Goal: Task Accomplishment & Management: Manage account settings

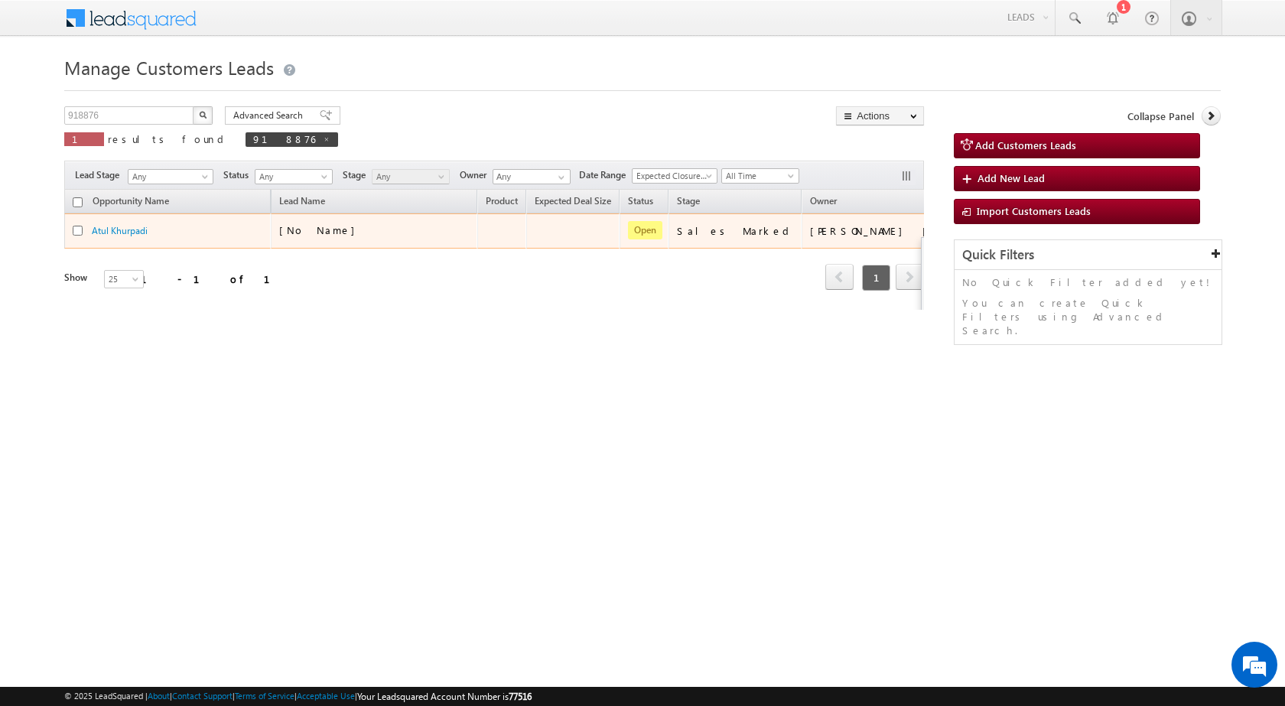
click at [983, 237] on button "button" at bounding box center [990, 230] width 15 height 15
click at [922, 251] on link "Edit" at bounding box center [960, 250] width 77 height 18
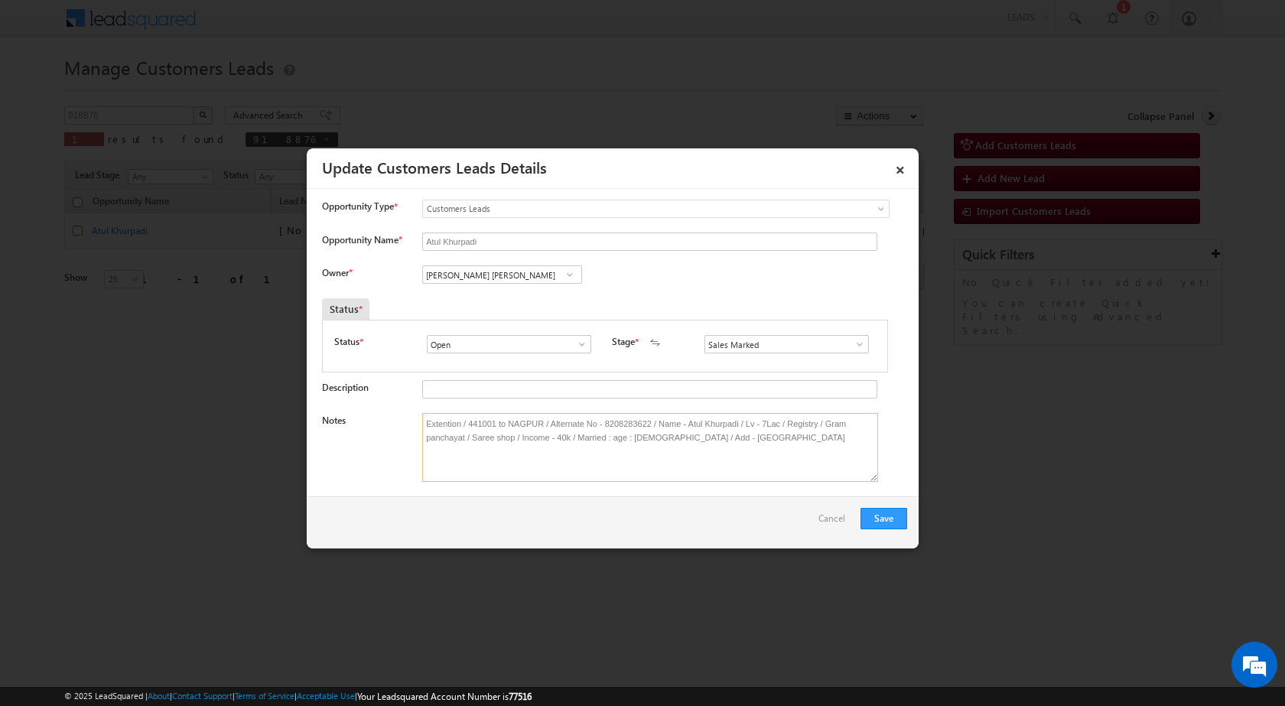
click at [803, 443] on textarea "Extention / 441001 to NAGPUR / Alternate No - 8208283622 / Name - Atul Khurpadi…" at bounding box center [650, 447] width 456 height 69
drag, startPoint x: 424, startPoint y: 422, endPoint x: 867, endPoint y: 456, distance: 444.3
click at [867, 456] on textarea "Extention / 441001 to NAGPUR / Alternate No - 8208283622 / Name - Atul Khurpadi…" at bounding box center [650, 447] width 456 height 69
click at [447, 466] on textarea "Extention / 441001 to NAGPUR / Alternate No - 8208283622 / Name - Atul Khurpadi…" at bounding box center [650, 447] width 456 height 69
drag, startPoint x: 420, startPoint y: 420, endPoint x: 859, endPoint y: 445, distance: 439.9
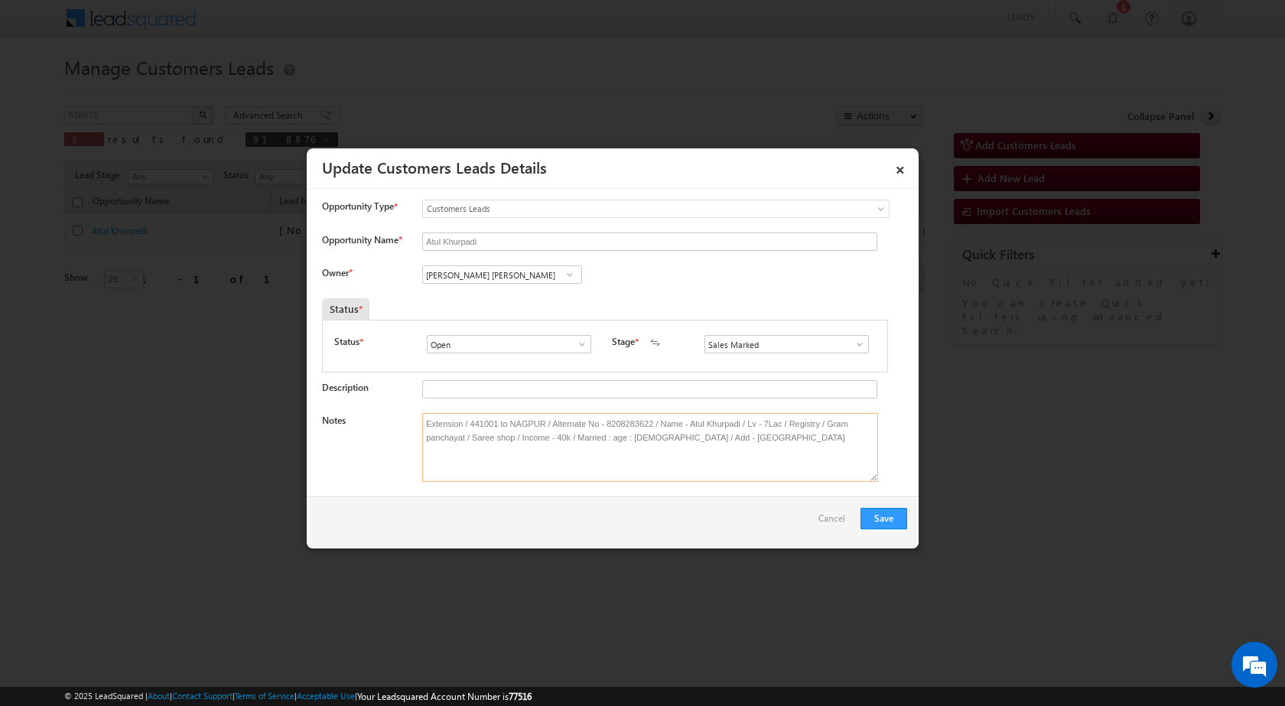
click at [859, 445] on textarea "Extension / 441001 to NAGPUR / Alternate No - 8208283622 / Name - Atul Khurpadi…" at bounding box center [650, 447] width 456 height 69
type textarea "Extension / 441001 to NAGPUR / Alternate No - 8208283622 / Name - Atul Khurpadi…"
click at [903, 172] on link "×" at bounding box center [901, 167] width 26 height 27
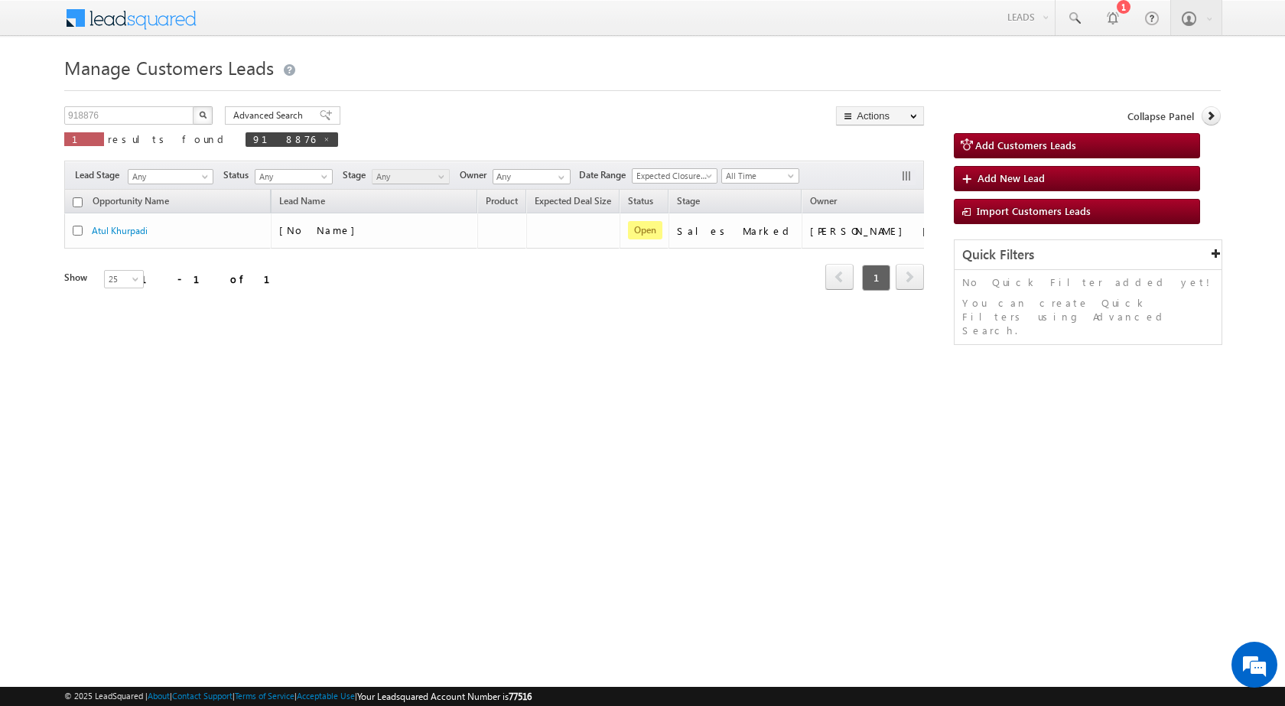
click at [507, 393] on div "Manage Customers Leads Customers Leads updated successfully. 918876 X 1 results…" at bounding box center [642, 242] width 1157 height 383
drag, startPoint x: 683, startPoint y: 472, endPoint x: 412, endPoint y: 269, distance: 339.4
click at [661, 471] on html "Menu Surbhi Dhadve sitar a5@ks erve." at bounding box center [642, 236] width 1285 height 472
click at [680, 304] on div "Opportunity Name Lead Name Product Expected Deal Size Status Stage Owner Action…" at bounding box center [494, 250] width 860 height 120
drag, startPoint x: 372, startPoint y: 350, endPoint x: 90, endPoint y: 174, distance: 332.7
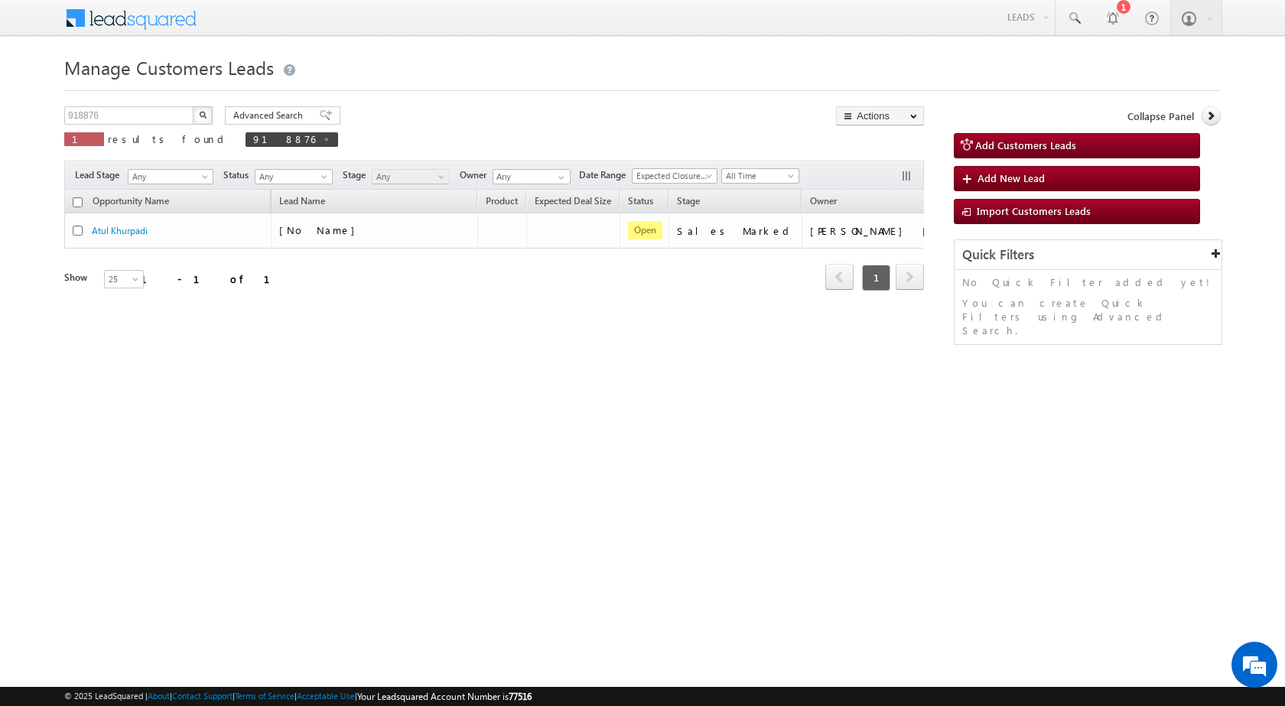
click at [371, 350] on div "Manage Customers Leads Customers Leads updated successfully. 918876 X 1 results…" at bounding box center [642, 242] width 1157 height 383
click at [246, 137] on span "918876" at bounding box center [292, 139] width 93 height 15
click at [323, 138] on span at bounding box center [327, 139] width 8 height 8
type input "Search Customers Leads"
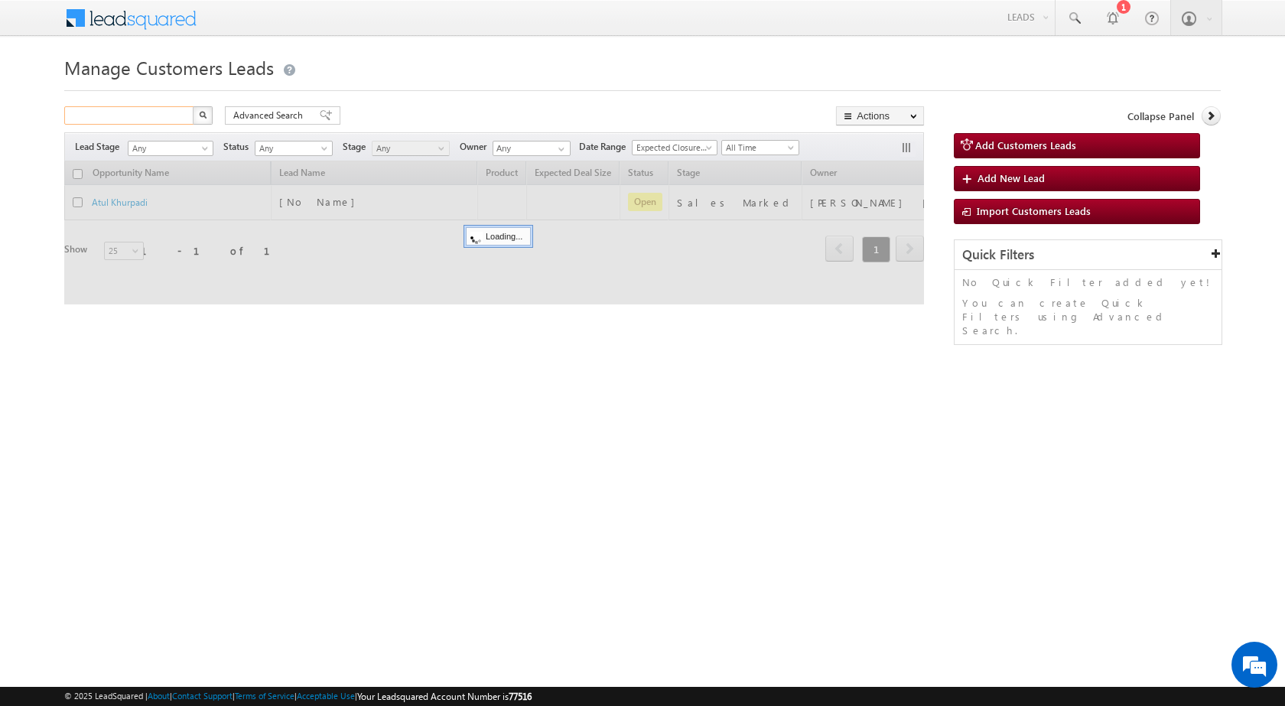
click at [149, 122] on input "text" at bounding box center [129, 115] width 131 height 18
paste input "943061"
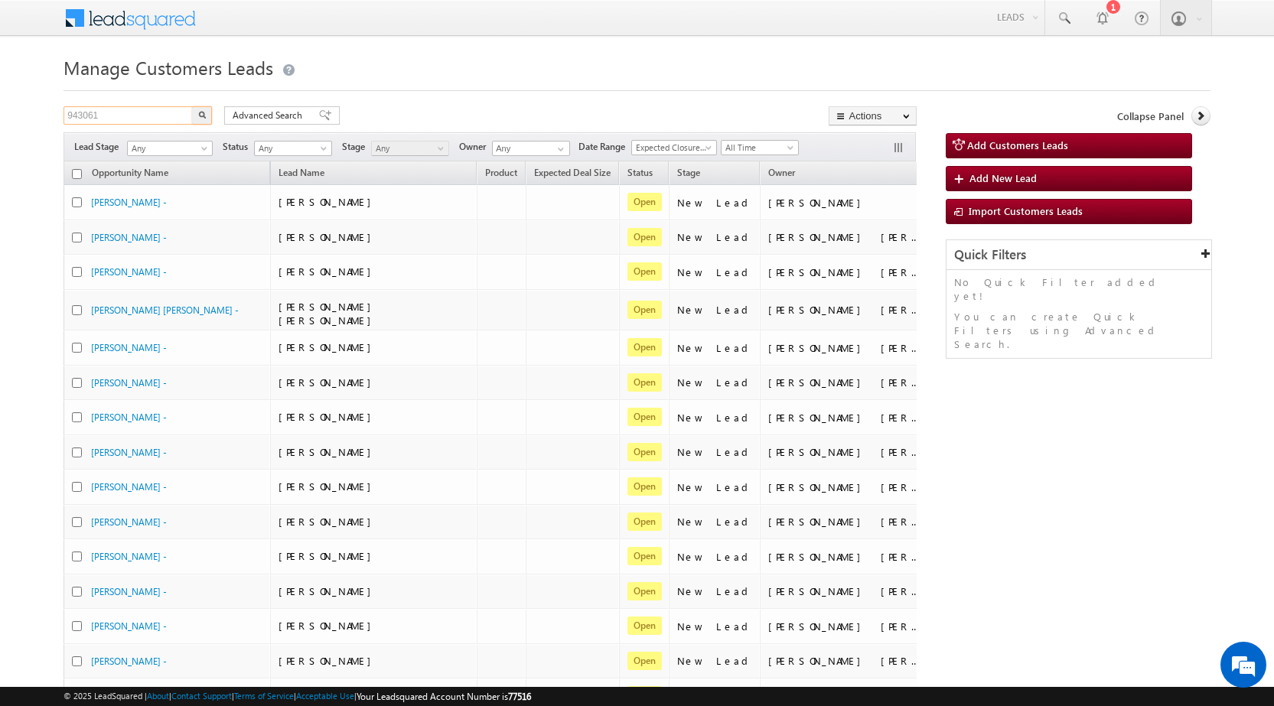
type input "943061"
click at [200, 117] on img "button" at bounding box center [202, 115] width 8 height 8
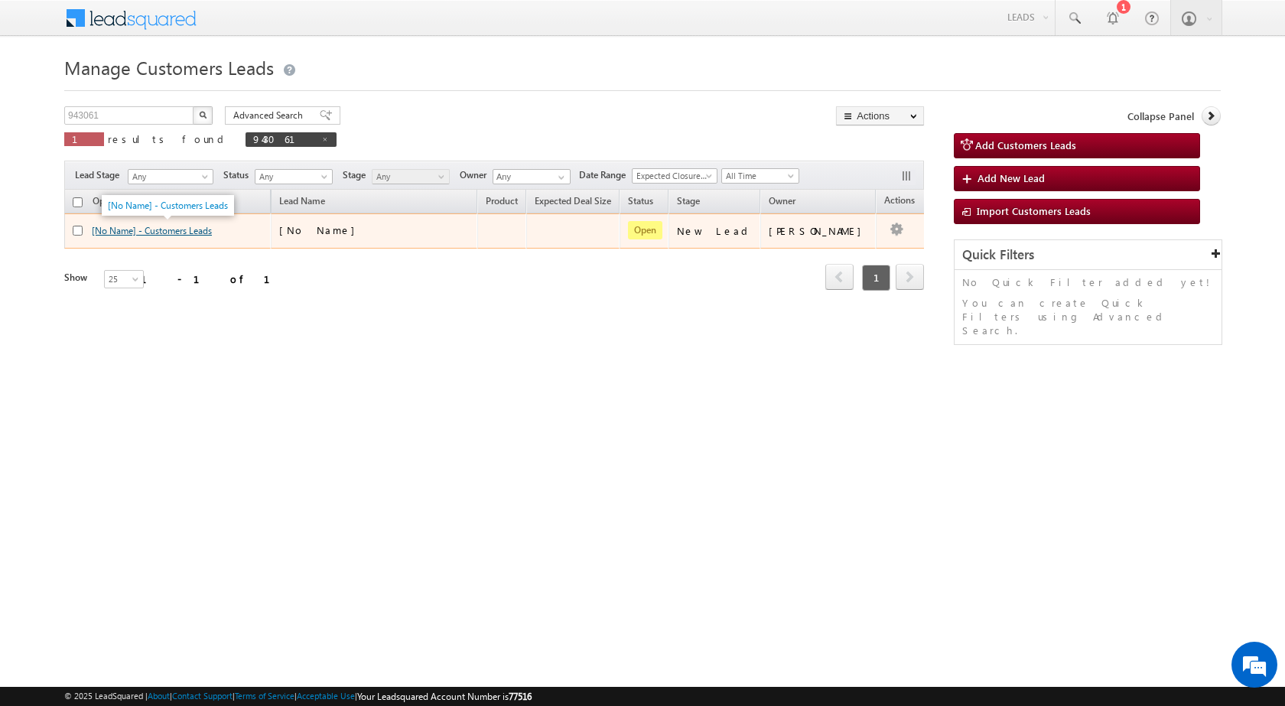
click at [191, 233] on link "[No Name] - Customers Leads" at bounding box center [152, 230] width 120 height 11
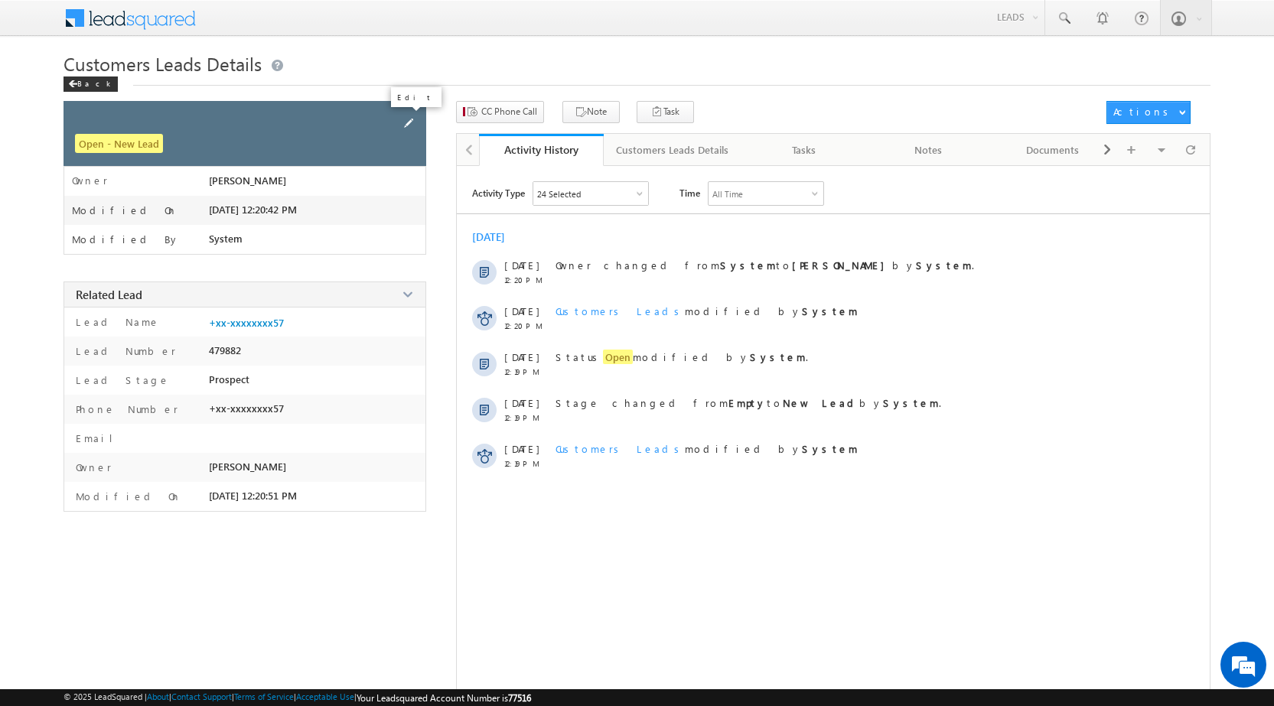
click at [406, 126] on span at bounding box center [408, 123] width 17 height 17
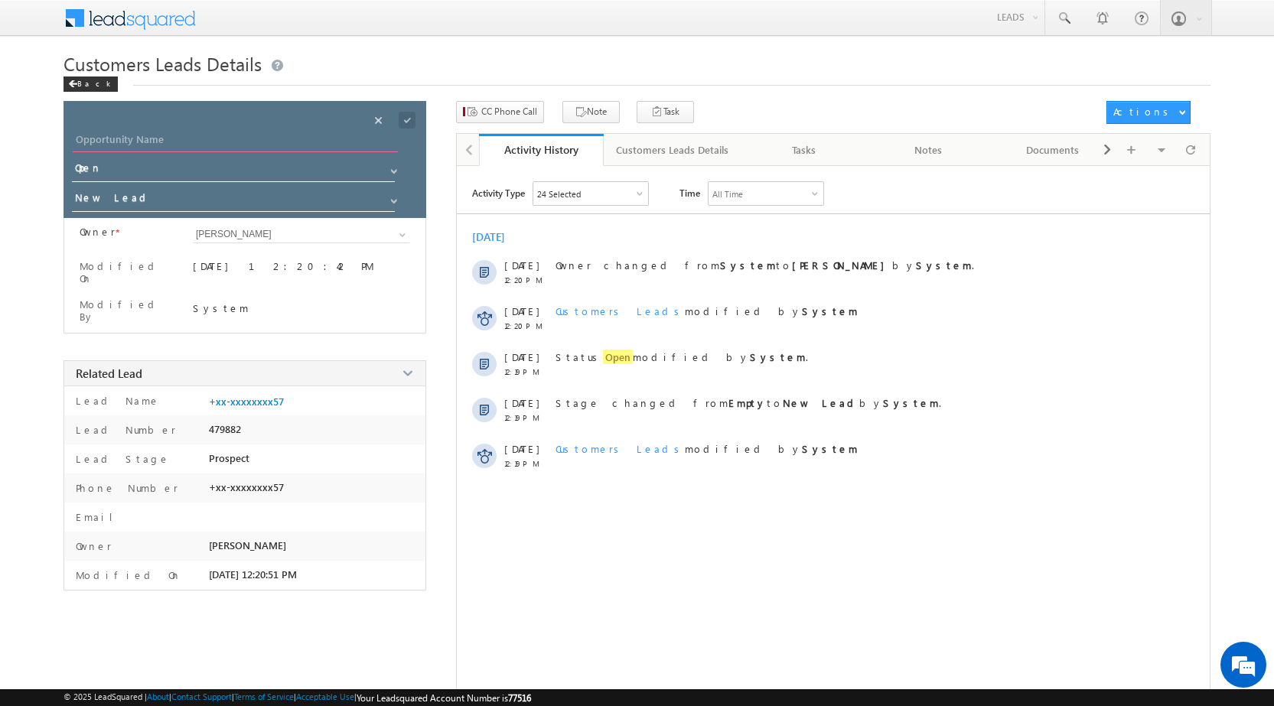
click at [122, 135] on input "Opportunity Name" at bounding box center [235, 141] width 325 height 21
paste input "[PERSON_NAME]"
type input "[PERSON_NAME]"
click at [125, 197] on input "New Lead" at bounding box center [234, 200] width 324 height 24
click at [126, 221] on link "Sales Marked" at bounding box center [234, 222] width 324 height 18
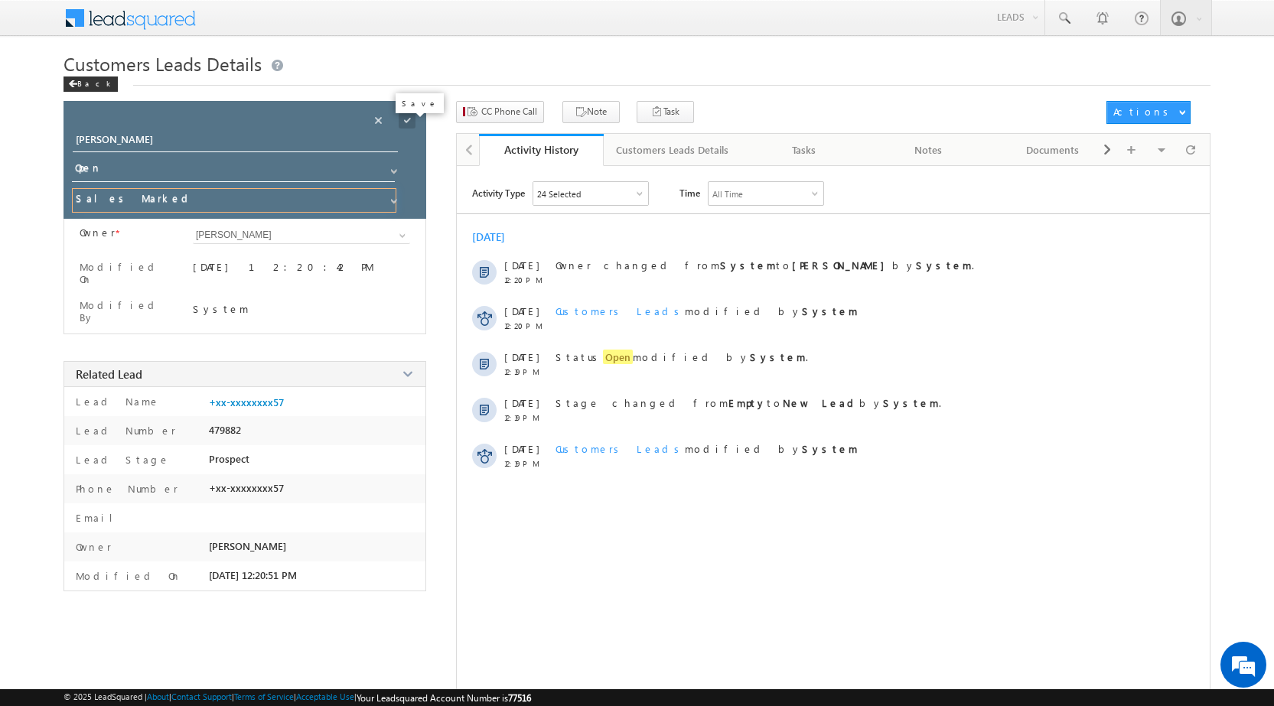
type input "Sales Marked"
click at [412, 122] on span at bounding box center [407, 120] width 17 height 17
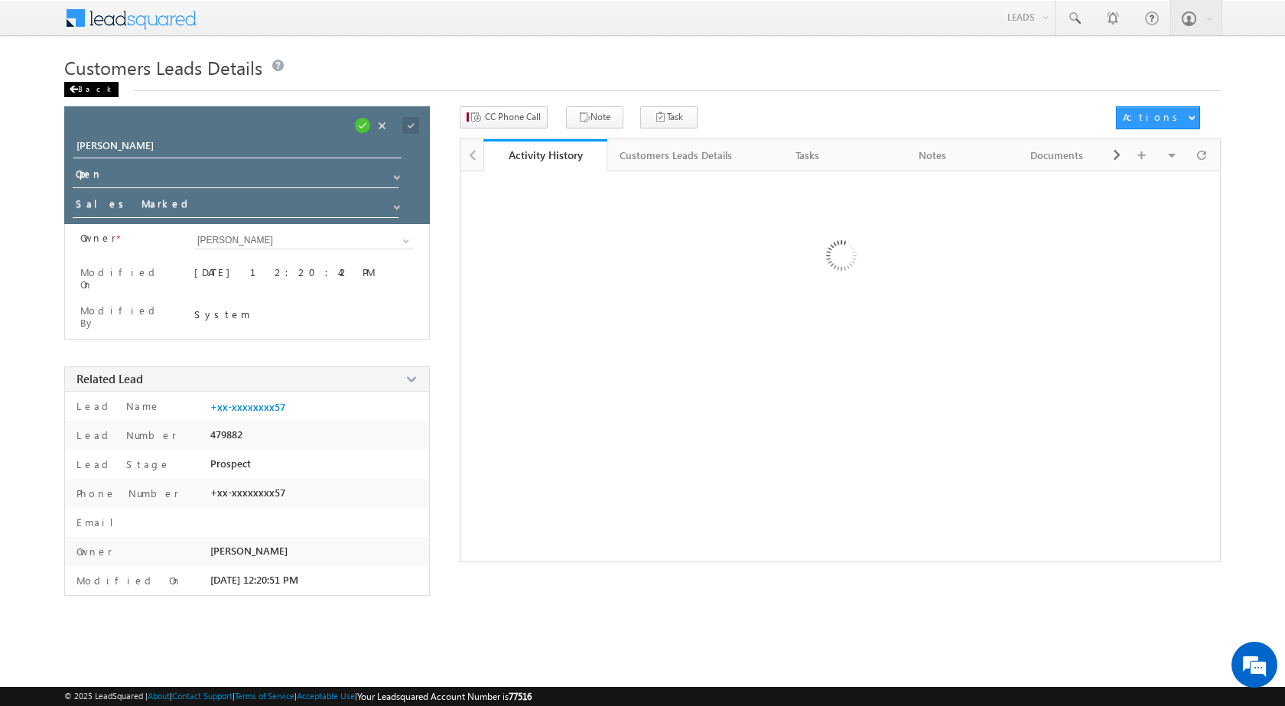
click at [88, 87] on div "Back" at bounding box center [91, 89] width 54 height 15
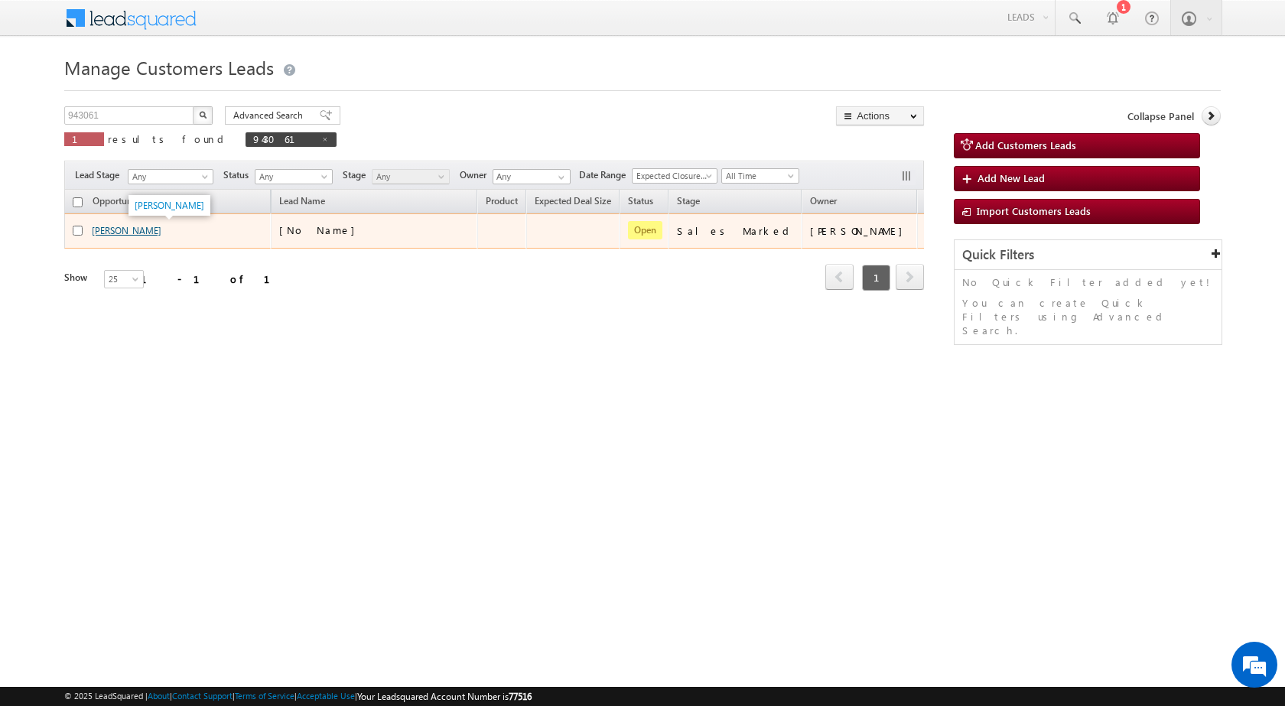
click at [137, 230] on link "[PERSON_NAME]" at bounding box center [127, 230] width 70 height 11
click at [926, 231] on div "Edit Change Owner Change Stage Add Activity Add Task Delete" at bounding box center [938, 231] width 24 height 20
click at [869, 245] on link "Edit" at bounding box center [907, 250] width 77 height 18
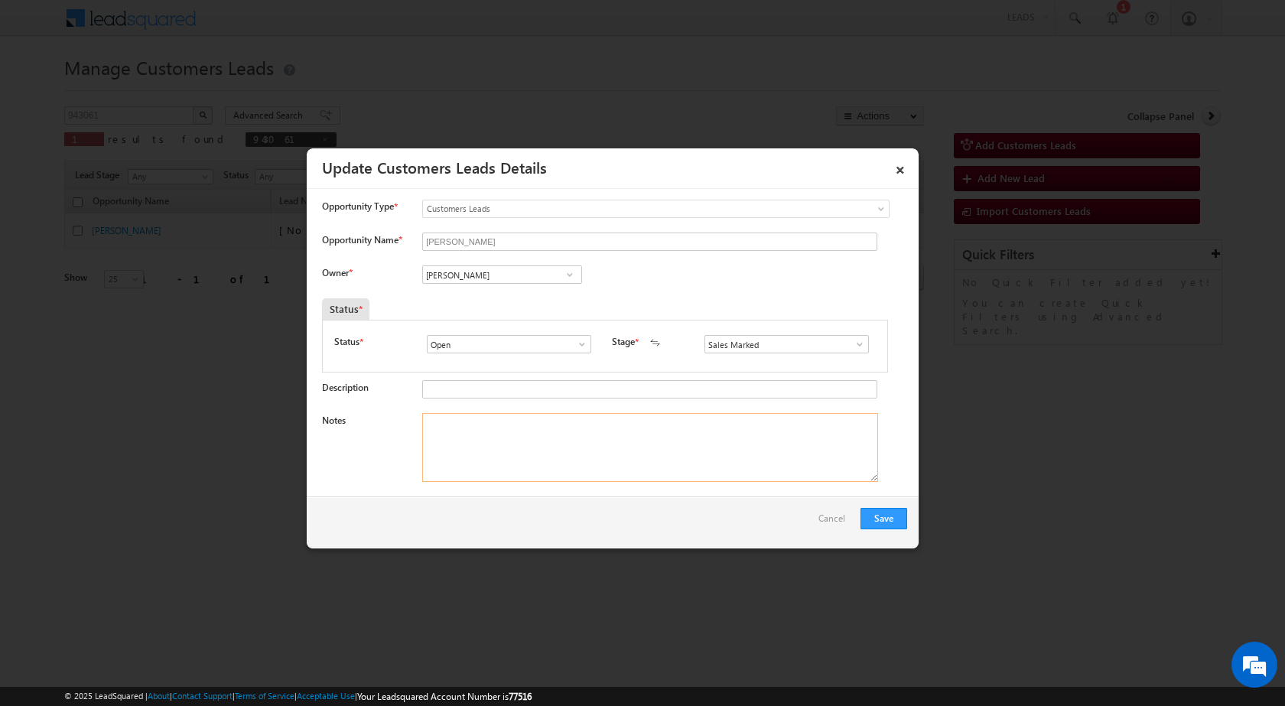
click at [621, 445] on textarea "Notes" at bounding box center [650, 447] width 456 height 69
paste textarea "943061 / VB_Interested / Mobile no - 9568278657 / Name - KADEER AHMAD / Constru…"
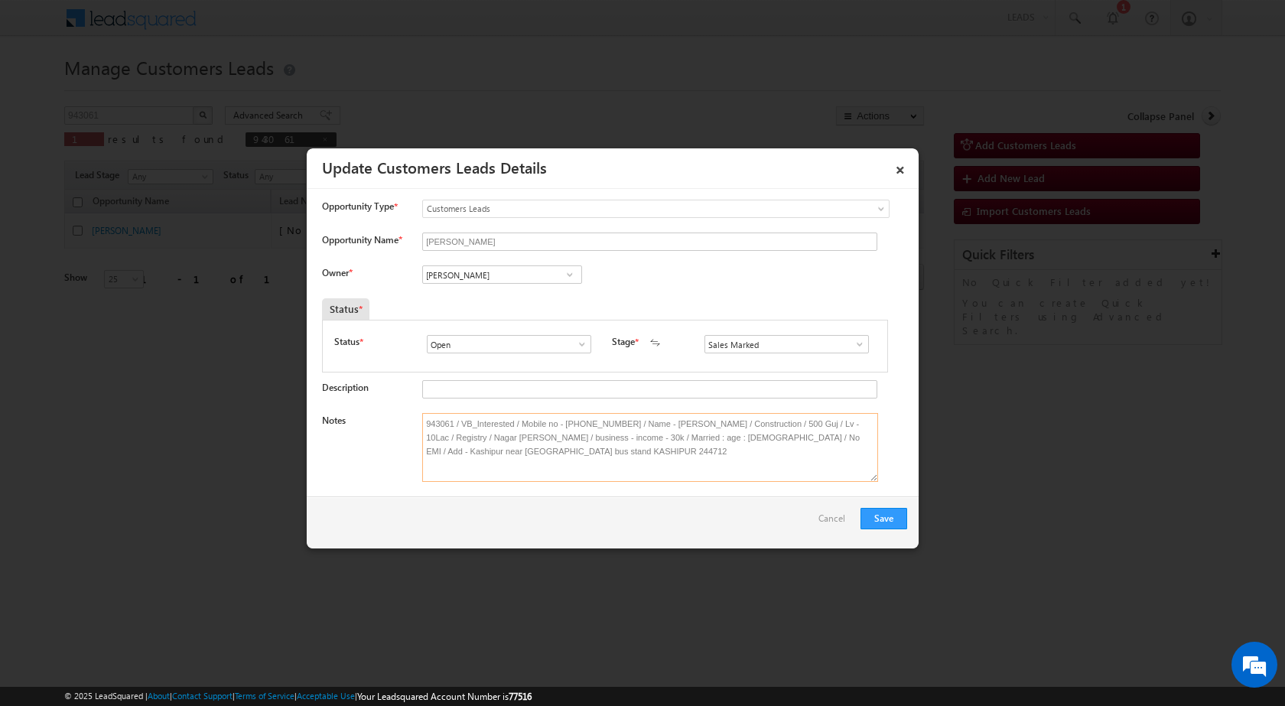
type textarea "943061 / VB_Interested / Mobile no - 9568278657 / Name - KADEER AHMAD / Constru…"
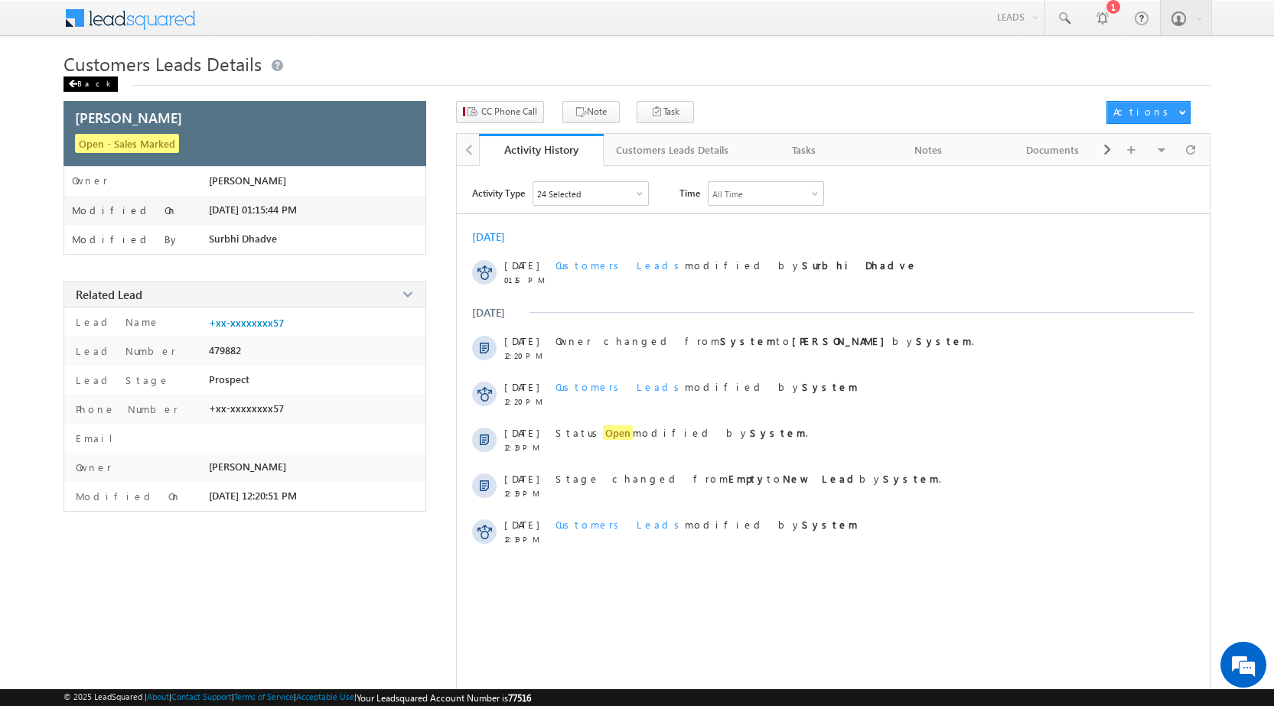
click at [97, 84] on div "Back" at bounding box center [91, 84] width 54 height 15
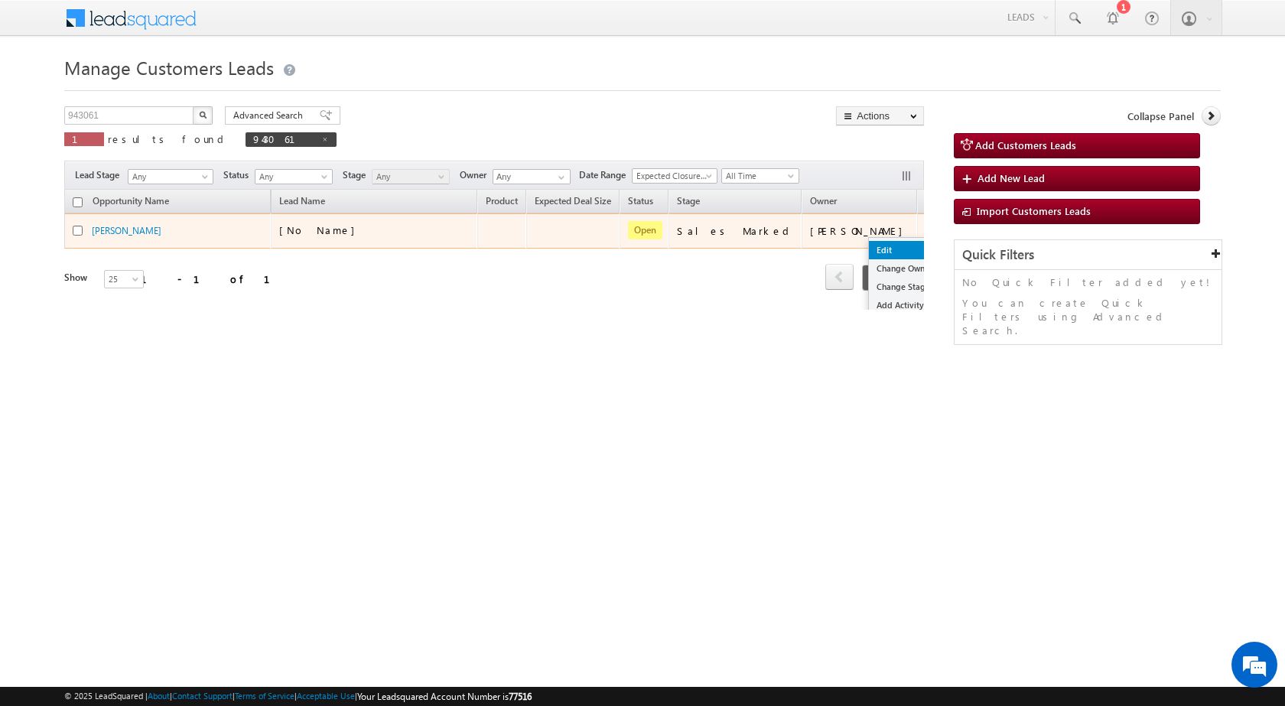
click at [873, 243] on link "Edit" at bounding box center [907, 250] width 77 height 18
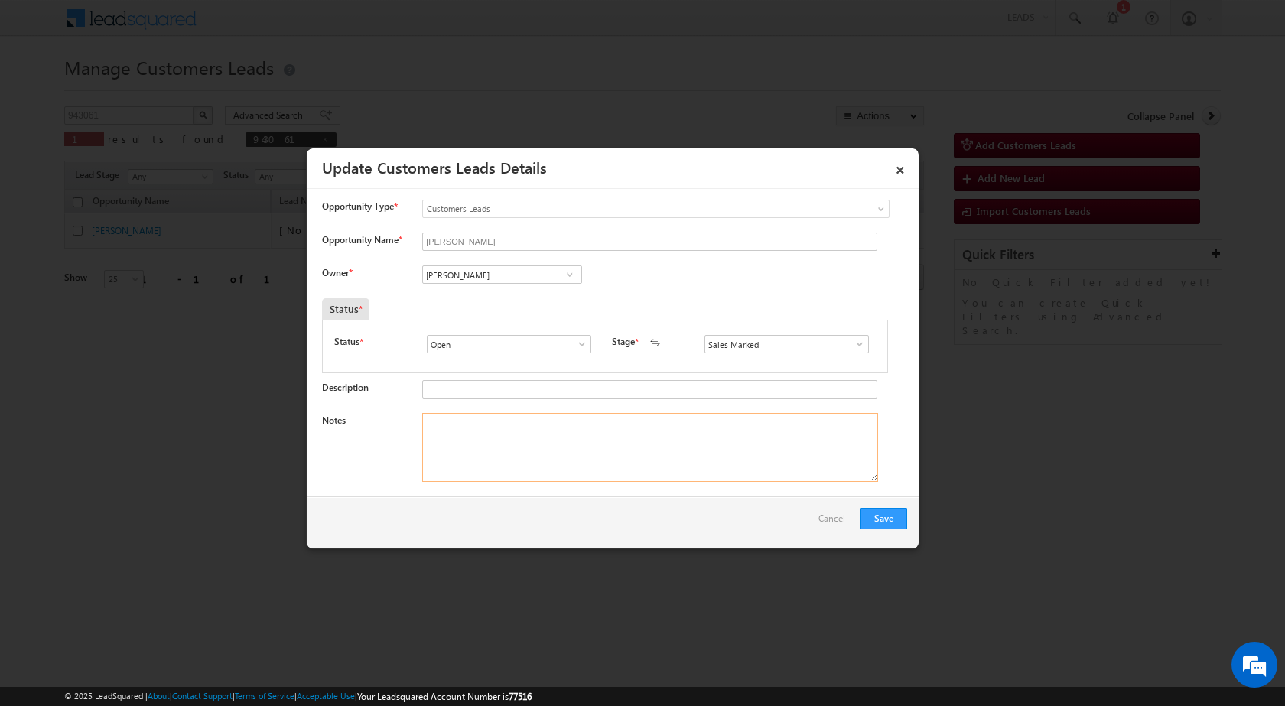
click at [608, 460] on textarea "Notes" at bounding box center [650, 447] width 456 height 69
click at [483, 269] on input "[PERSON_NAME]" at bounding box center [502, 275] width 160 height 18
paste input "ravendra.kumar@sgrlimited.in"
click at [487, 308] on span "ravendra.kumar@sgrlimited.in" at bounding box center [497, 304] width 138 height 11
type input "Ravendra Kumar"
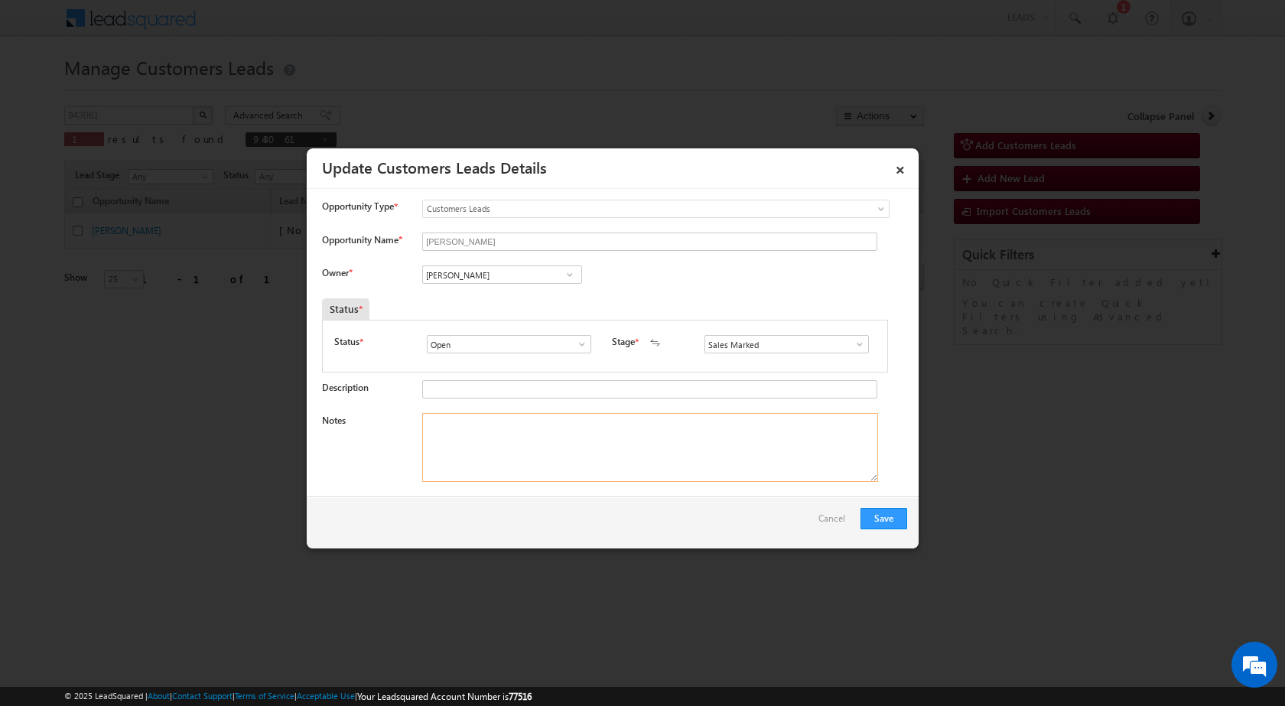
click at [503, 448] on textarea "Notes" at bounding box center [650, 447] width 456 height 69
paste textarea "943061 / VB_Interested / Mobile no - 9568278657 / Name - KADEER AHMAD / Constru…"
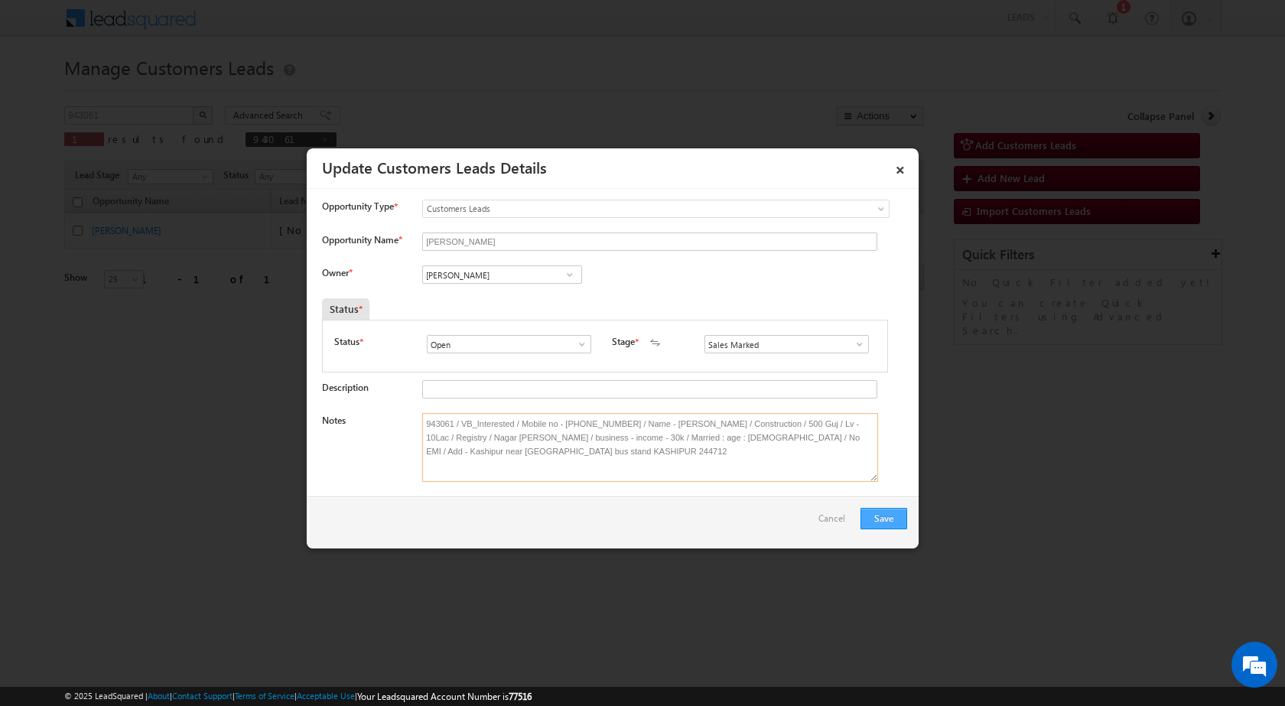
type textarea "943061 / VB_Interested / Mobile no - 9568278657 / Name - KADEER AHMAD / Constru…"
click at [877, 515] on button "Save" at bounding box center [884, 518] width 47 height 21
